Goal: Find specific page/section: Find specific page/section

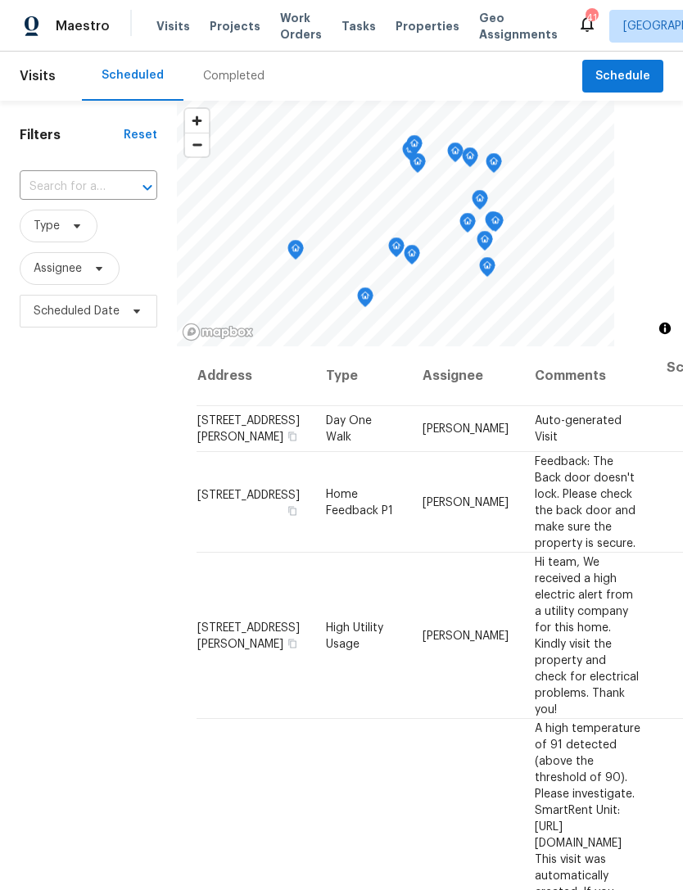
click at [128, 187] on div at bounding box center [136, 187] width 43 height 23
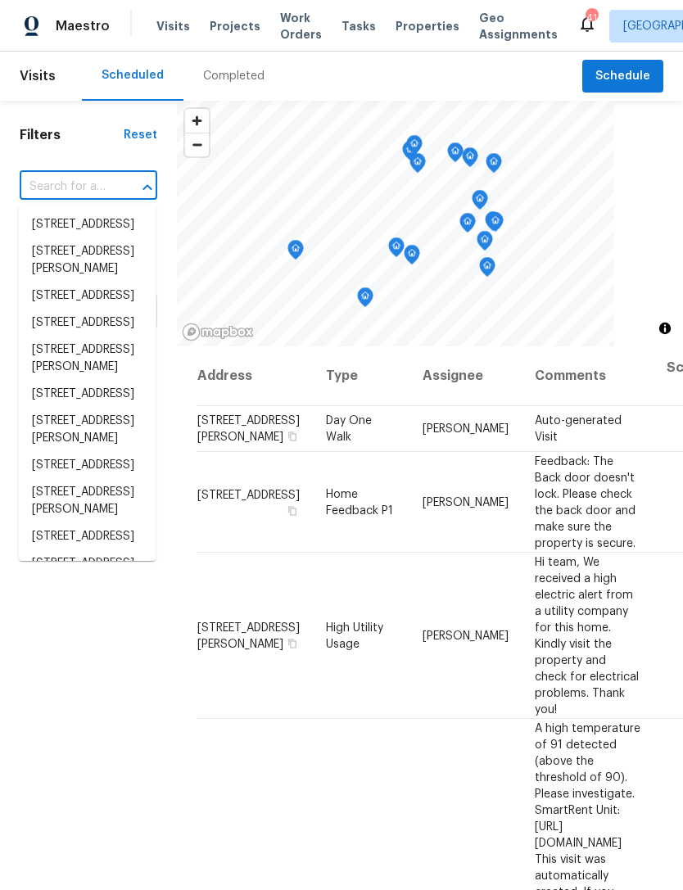
click at [242, 73] on div "Completed" at bounding box center [233, 76] width 61 height 16
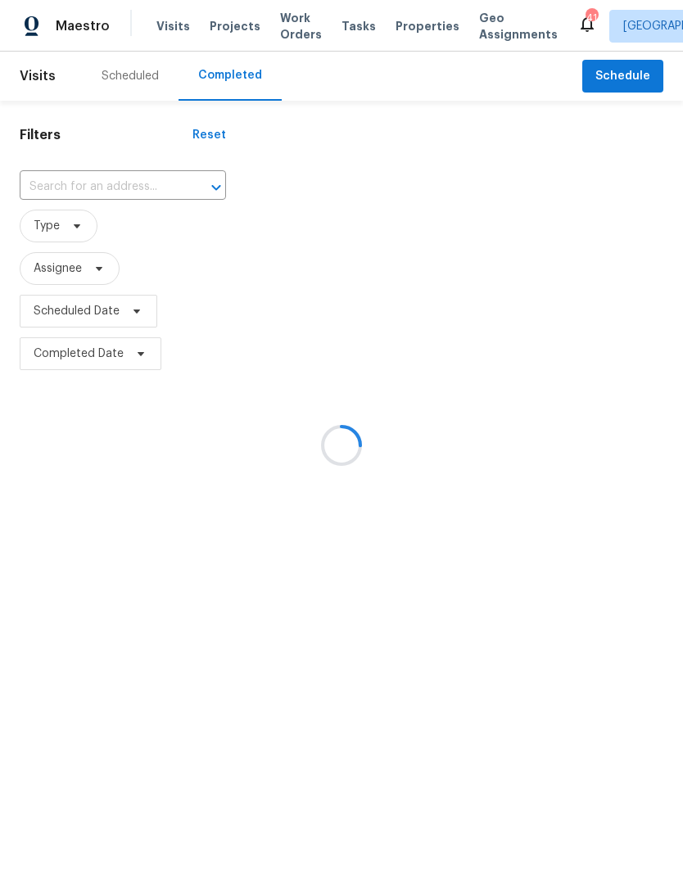
click at [143, 183] on div at bounding box center [341, 445] width 683 height 890
click at [175, 187] on div at bounding box center [341, 445] width 683 height 890
click at [183, 187] on div at bounding box center [341, 445] width 683 height 890
click at [186, 200] on div at bounding box center [341, 445] width 683 height 890
click at [151, 178] on div at bounding box center [341, 445] width 683 height 890
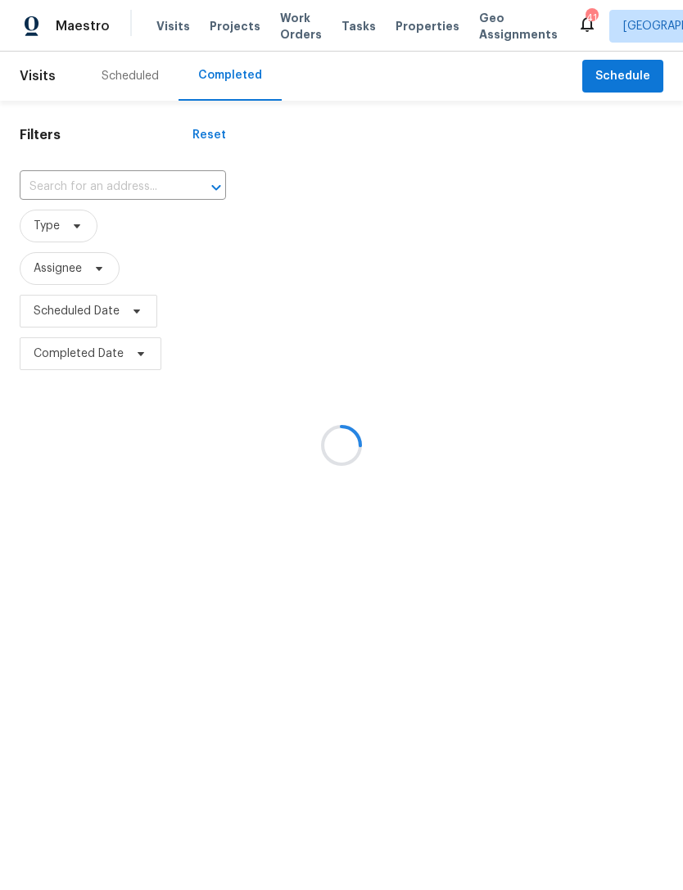
click at [136, 187] on div at bounding box center [341, 445] width 683 height 890
click at [169, 194] on div at bounding box center [341, 445] width 683 height 890
click at [172, 194] on div at bounding box center [341, 445] width 683 height 890
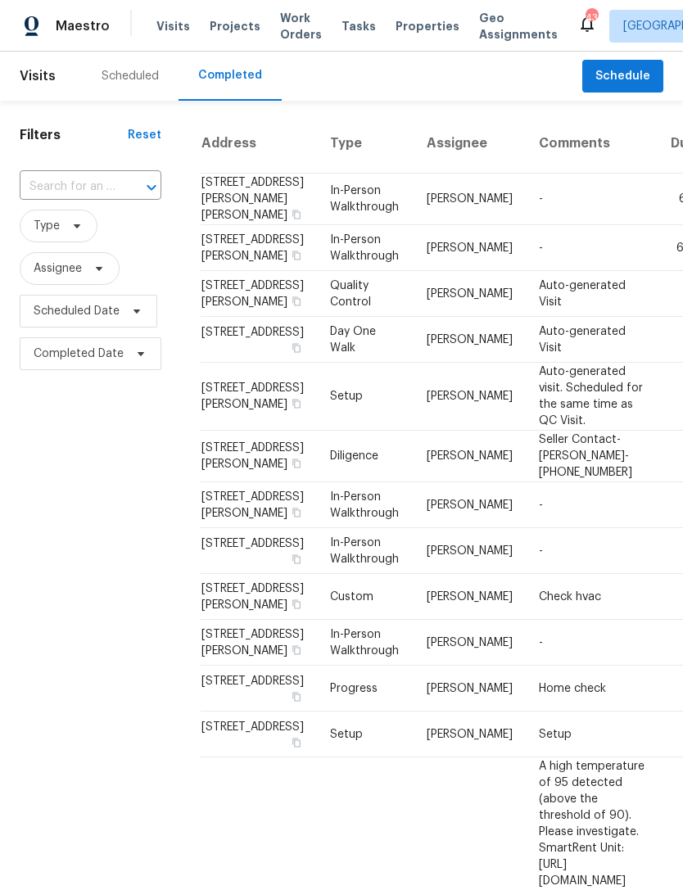
click at [99, 188] on input "text" at bounding box center [68, 186] width 96 height 25
type input "905 e"
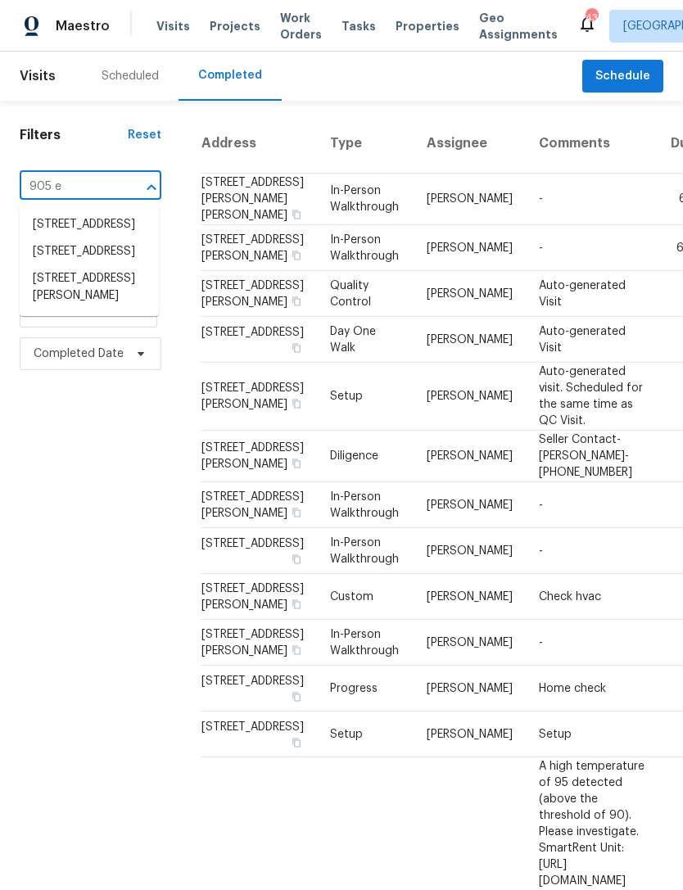
click at [104, 229] on li "[STREET_ADDRESS]" at bounding box center [89, 224] width 139 height 27
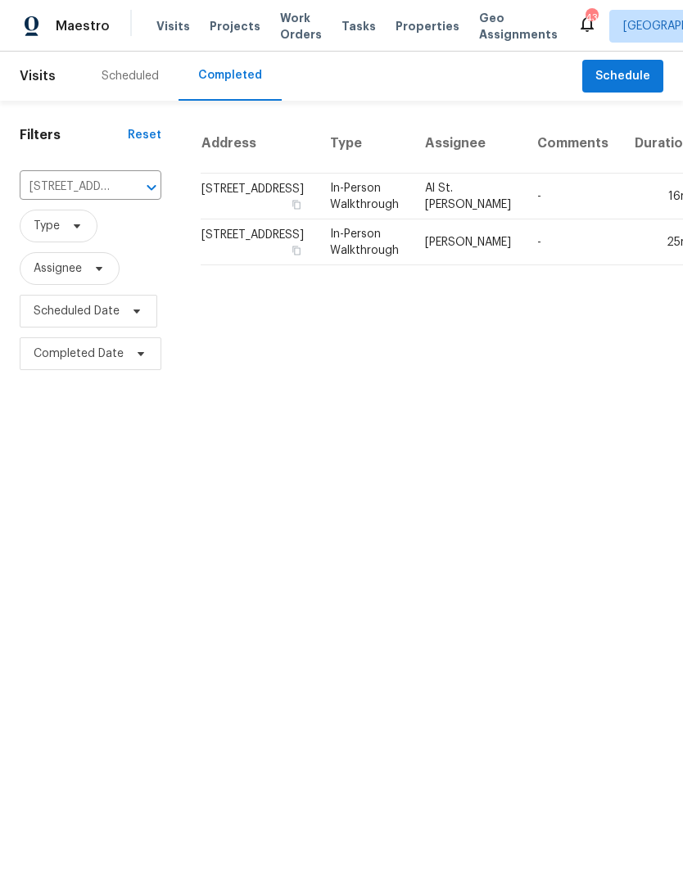
click at [172, 187] on div "Filters Reset [STREET_ADDRESS] ​ Type Assignee Scheduled Date Completed Date" at bounding box center [90, 238] width 181 height 274
click at [132, 187] on icon "Clear" at bounding box center [130, 187] width 16 height 16
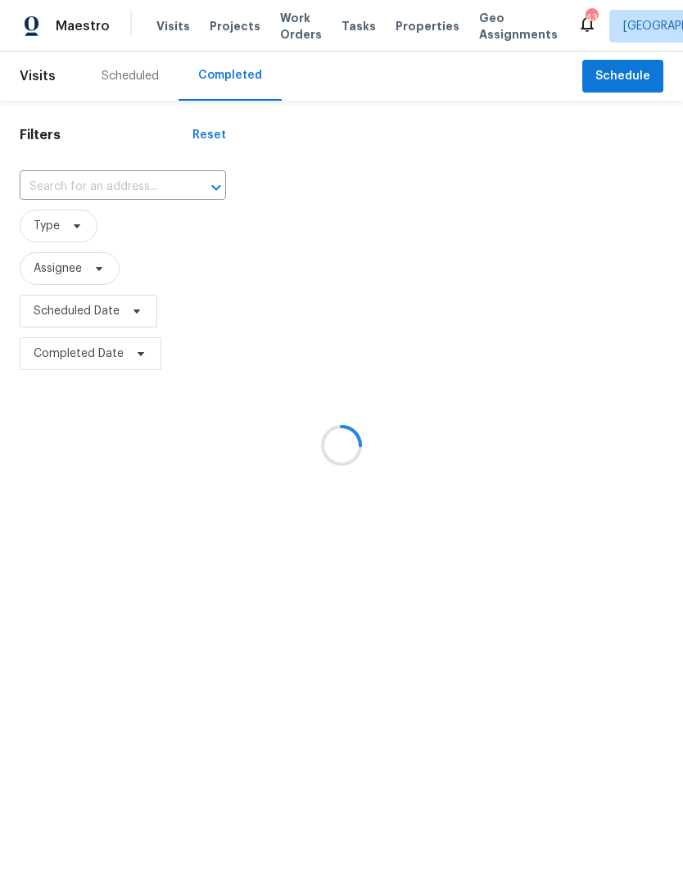
click at [135, 194] on div at bounding box center [341, 445] width 683 height 890
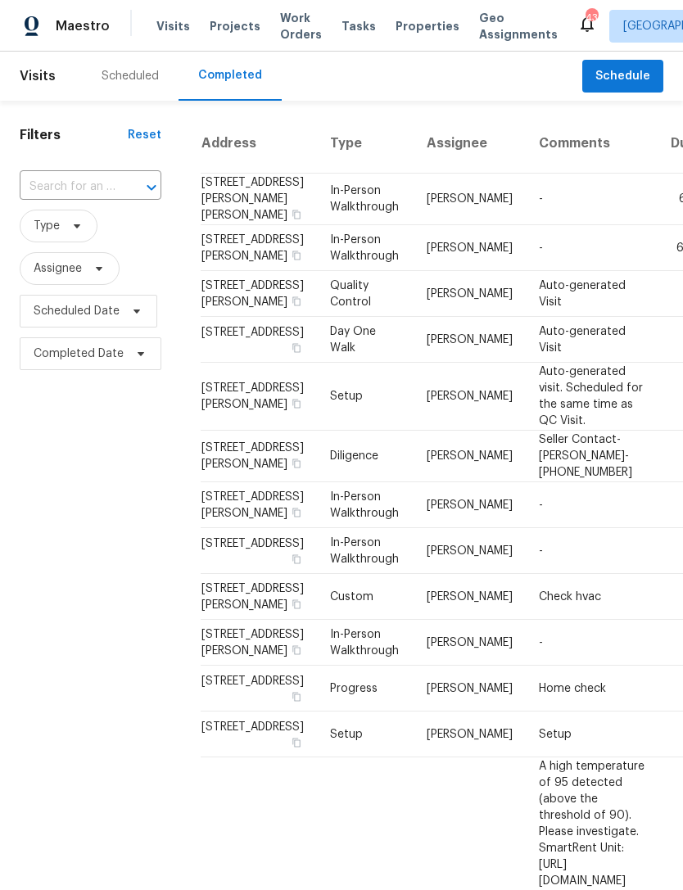
click at [97, 178] on input "text" at bounding box center [68, 186] width 96 height 25
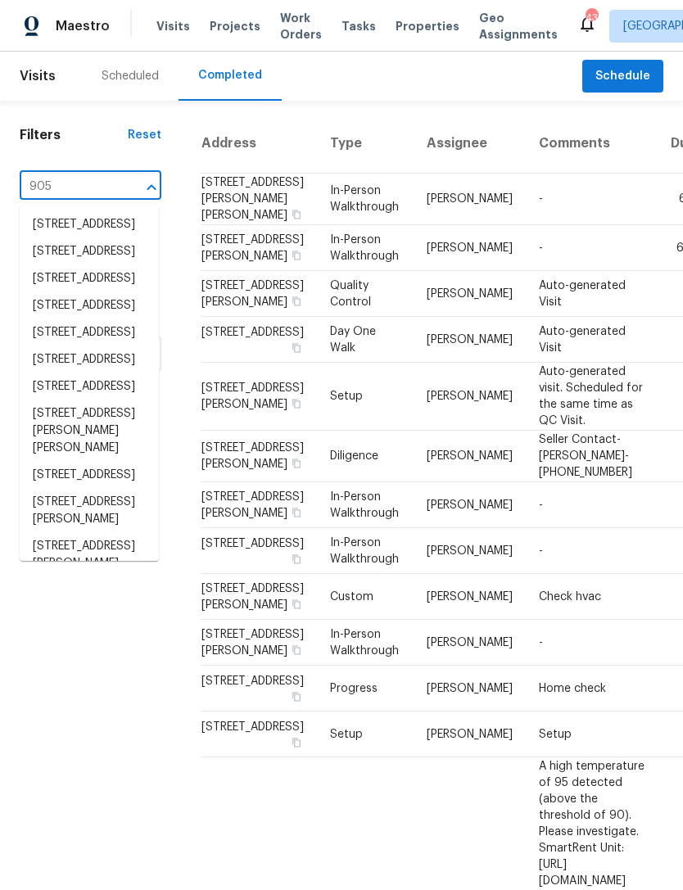
type input "905 e"
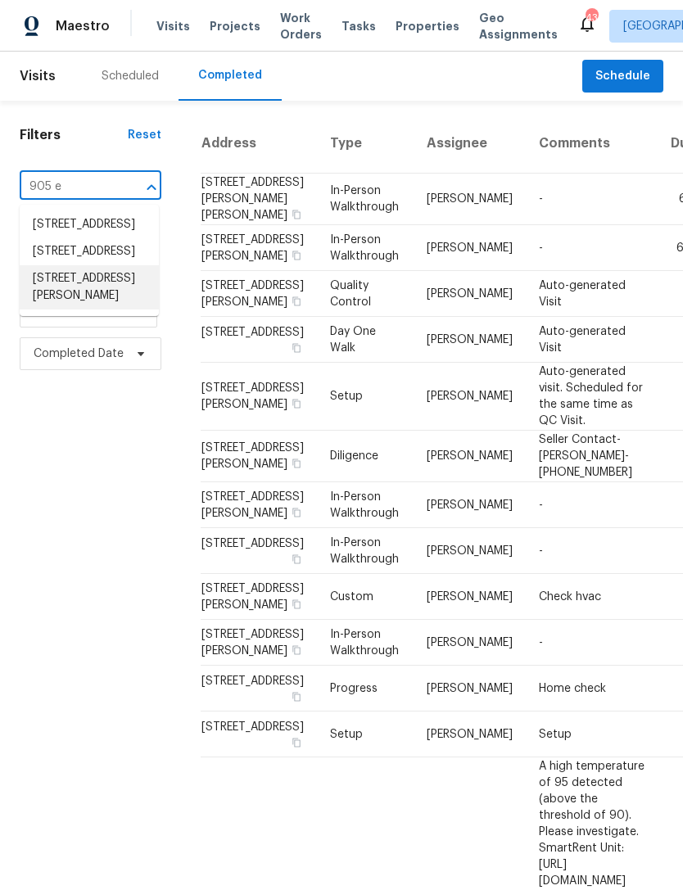
click at [100, 309] on li "[STREET_ADDRESS][PERSON_NAME]" at bounding box center [89, 287] width 139 height 44
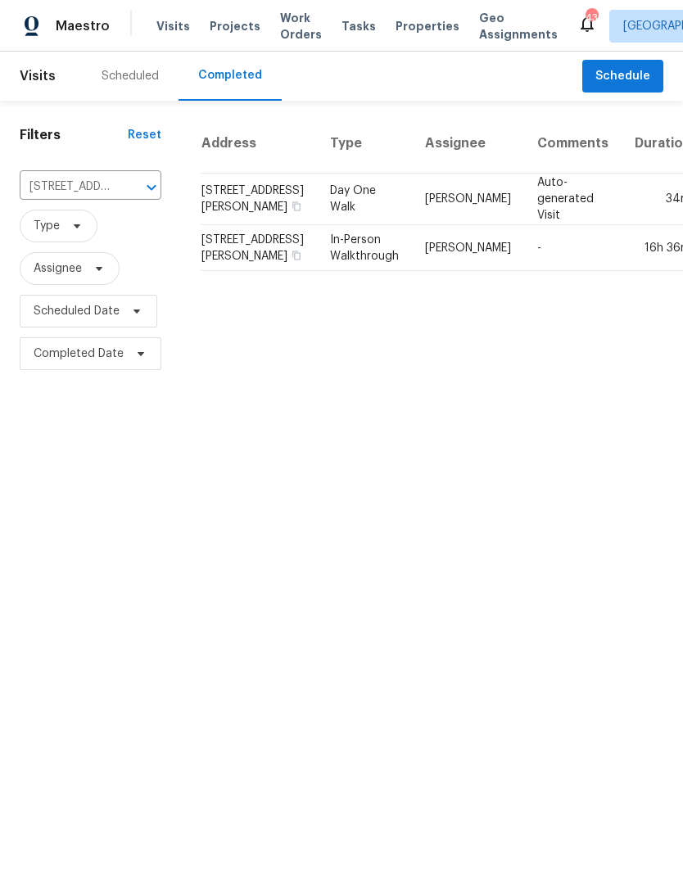
click at [210, 225] on td "[STREET_ADDRESS][PERSON_NAME]" at bounding box center [259, 200] width 116 height 52
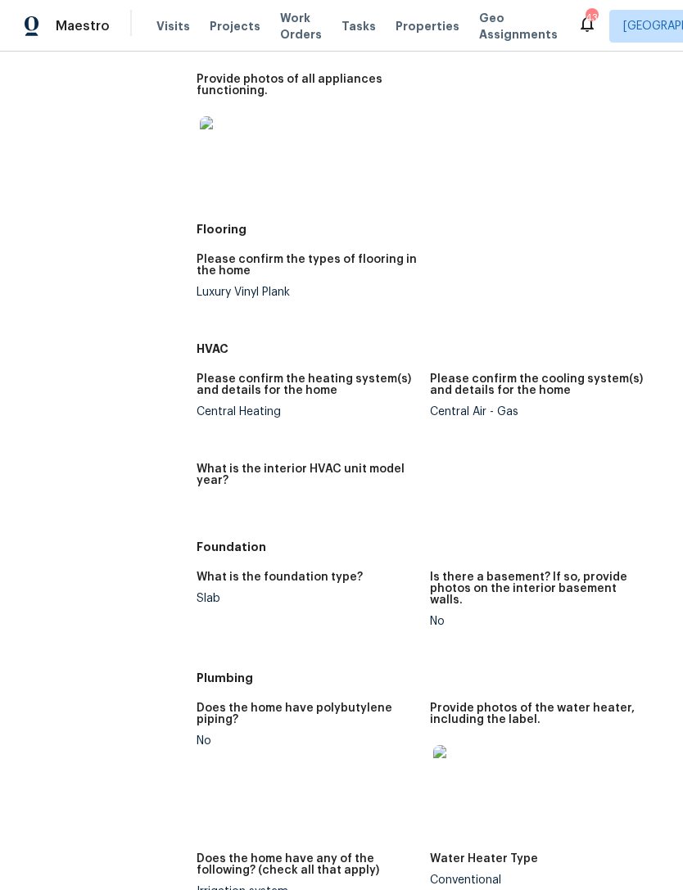
scroll to position [1032, 0]
click at [217, 157] on img at bounding box center [226, 141] width 52 height 52
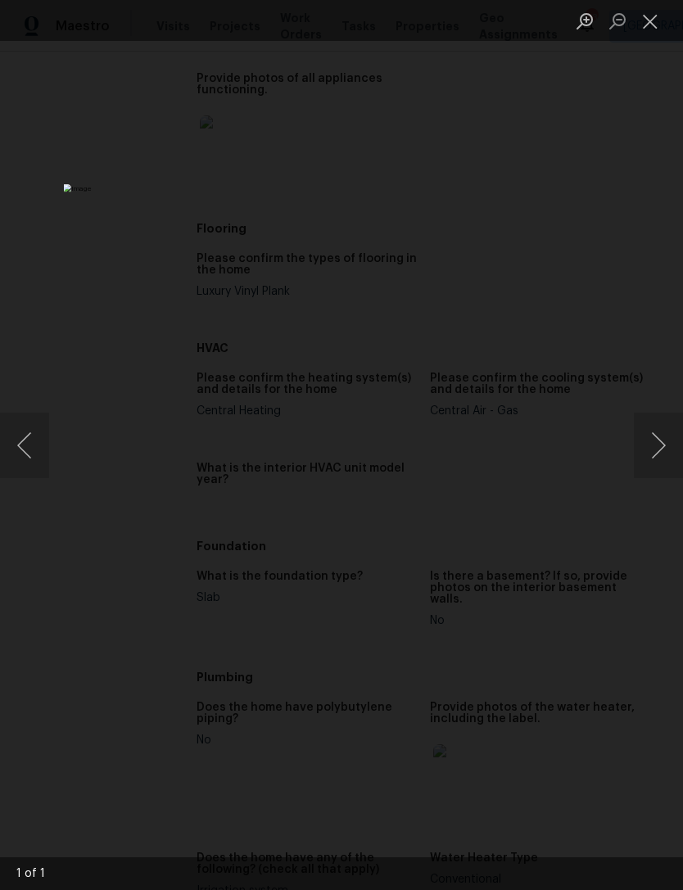
click at [464, 706] on img "Lightbox" at bounding box center [264, 445] width 400 height 522
click at [653, 24] on button "Close lightbox" at bounding box center [650, 21] width 33 height 29
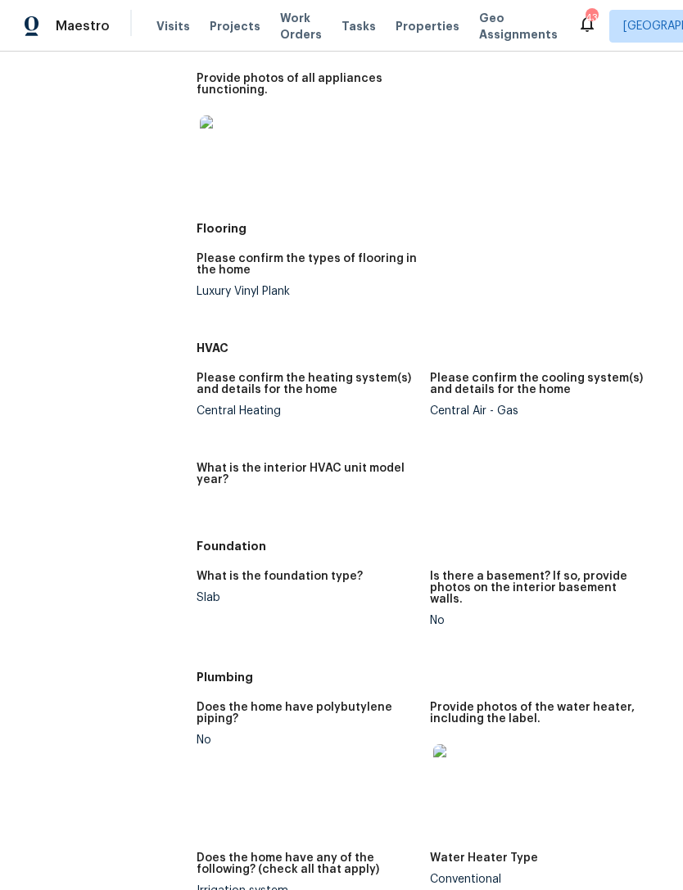
click at [220, 34] on span "Projects" at bounding box center [235, 26] width 51 height 16
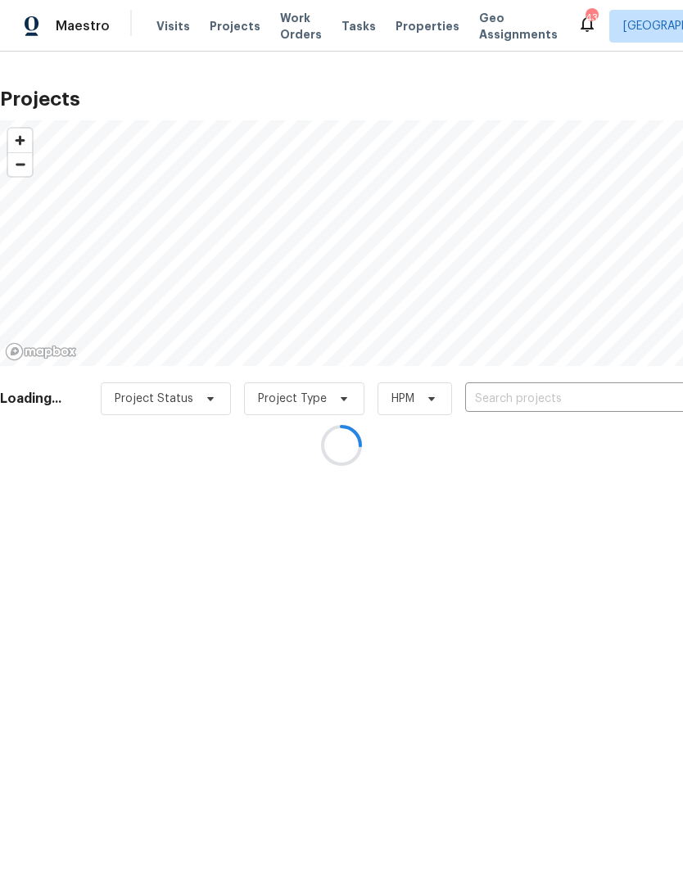
click at [168, 32] on div at bounding box center [341, 445] width 683 height 890
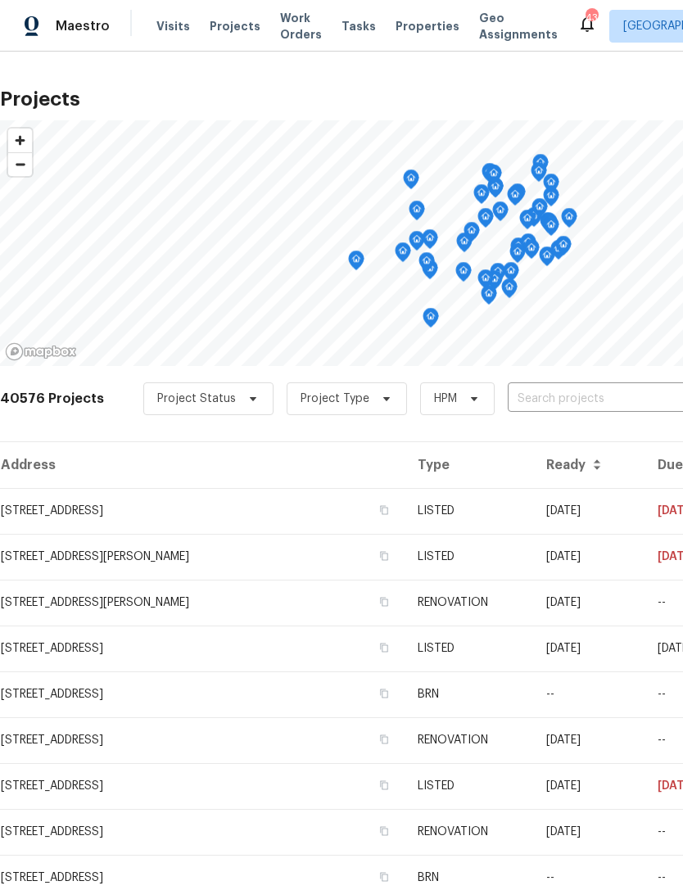
click at [178, 29] on span "Visits" at bounding box center [173, 26] width 34 height 16
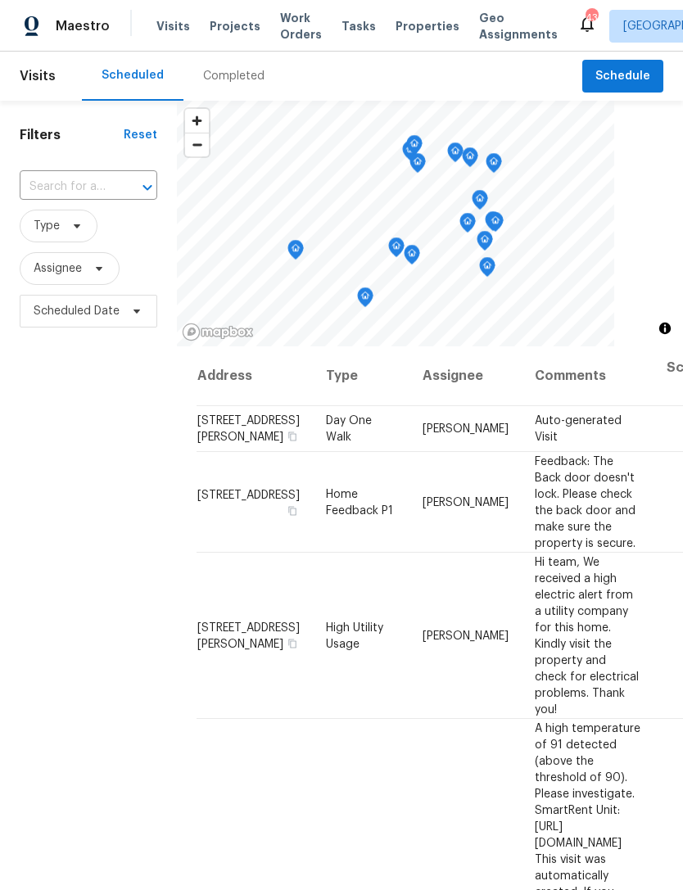
click at [250, 64] on div "Completed" at bounding box center [233, 76] width 101 height 49
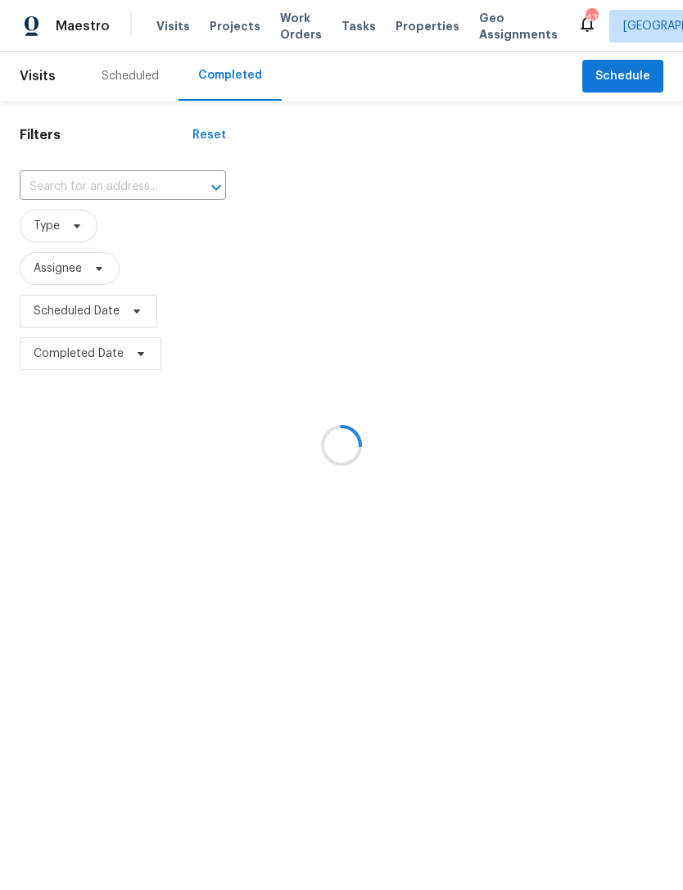
click at [128, 193] on div at bounding box center [341, 445] width 683 height 890
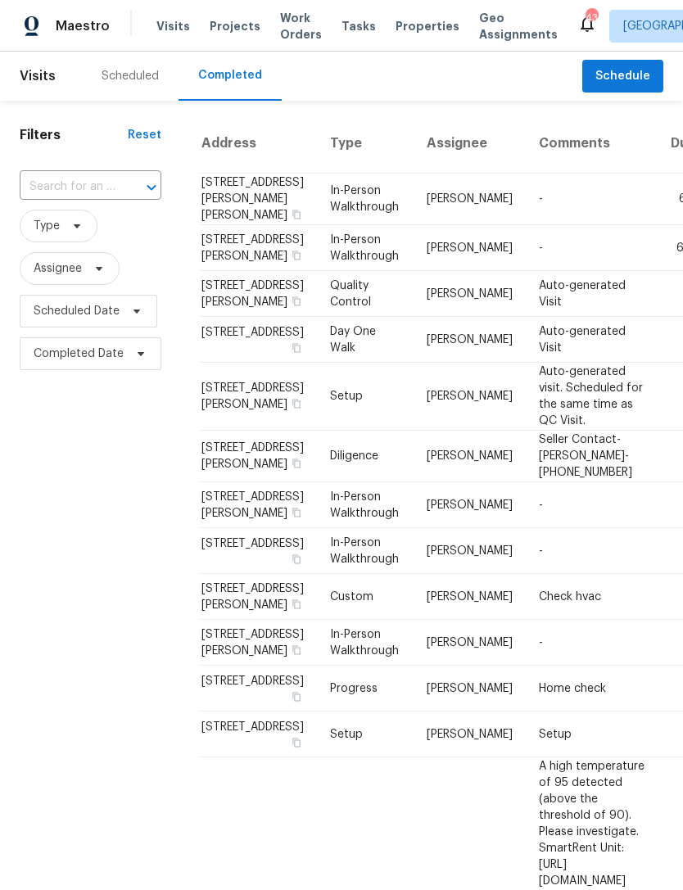
click at [140, 187] on button "Open" at bounding box center [151, 187] width 23 height 23
type input "7700"
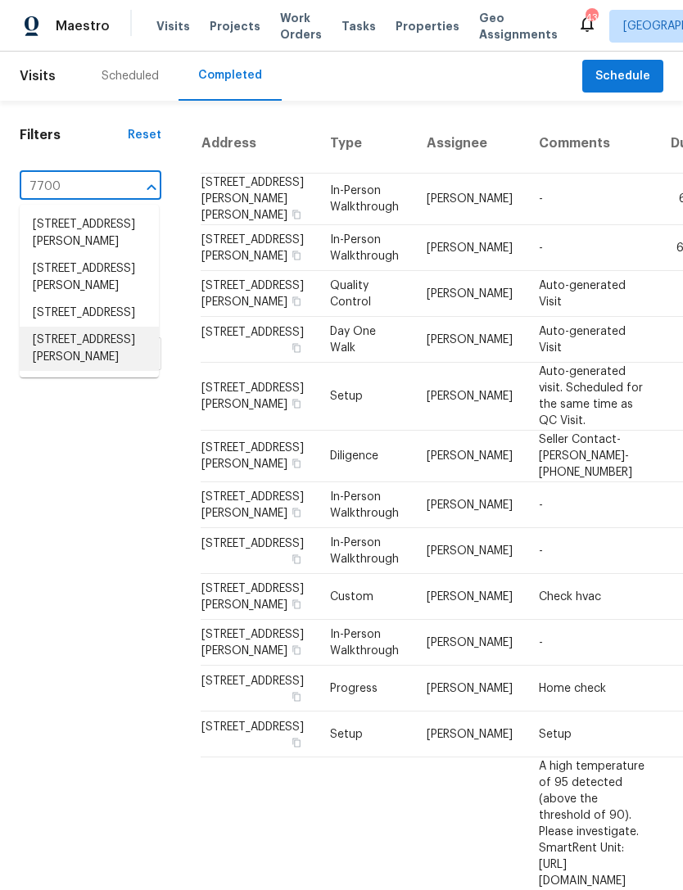
click at [97, 371] on li "[STREET_ADDRESS][PERSON_NAME]" at bounding box center [89, 349] width 139 height 44
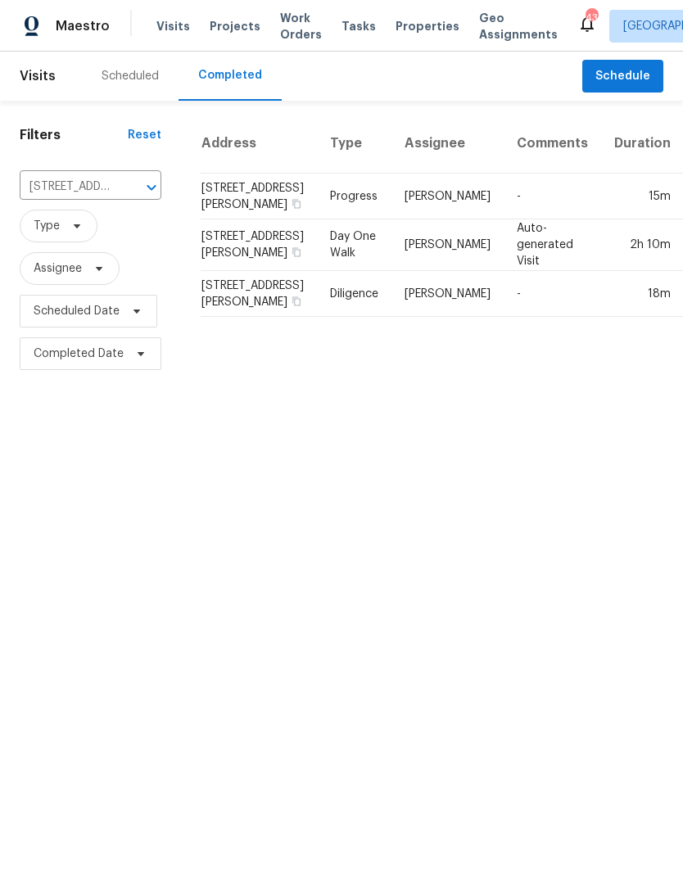
click at [228, 271] on td "[STREET_ADDRESS][PERSON_NAME]" at bounding box center [259, 245] width 116 height 52
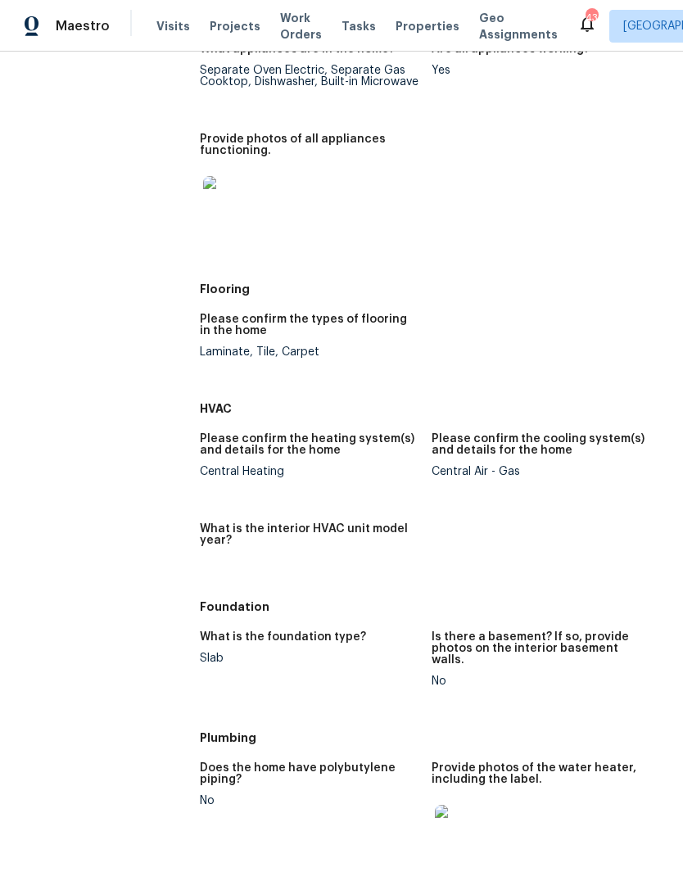
scroll to position [960, 0]
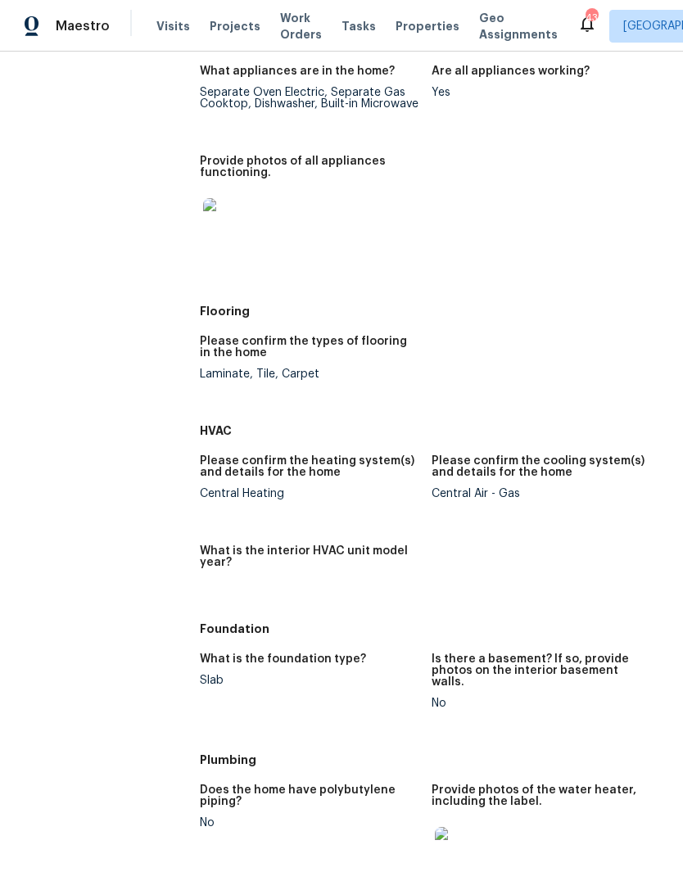
click at [211, 231] on img at bounding box center [229, 224] width 52 height 52
